Goal: Task Accomplishment & Management: Manage account settings

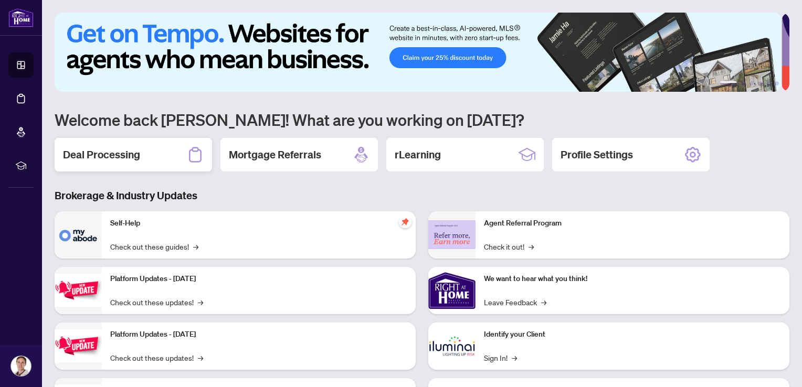
click at [134, 152] on h2 "Deal Processing" at bounding box center [101, 154] width 77 height 15
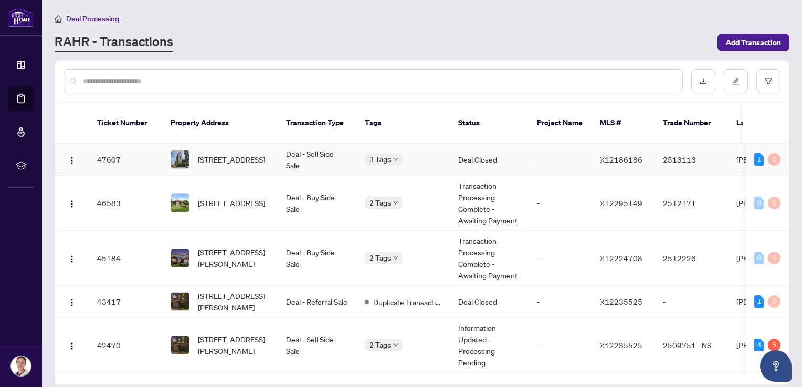
click at [483, 147] on td "Deal Closed" at bounding box center [489, 160] width 79 height 32
